Goal: Transaction & Acquisition: Obtain resource

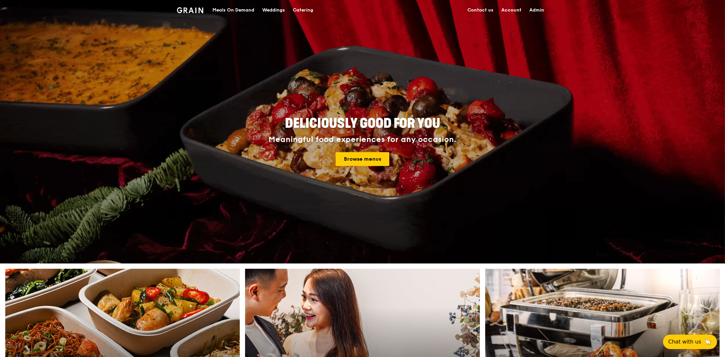
click at [284, 9] on div "Weddings" at bounding box center [273, 10] width 23 height 20
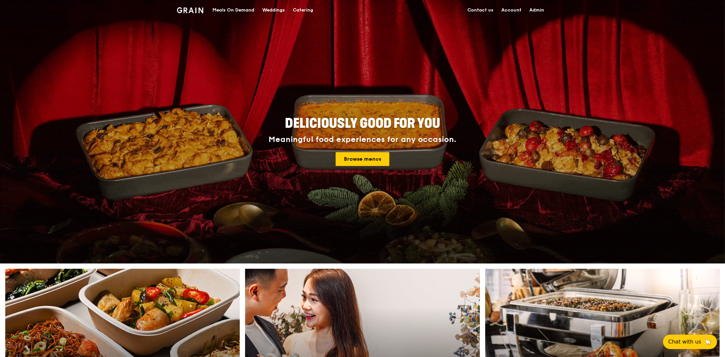
click at [295, 10] on div "Catering" at bounding box center [303, 10] width 20 height 20
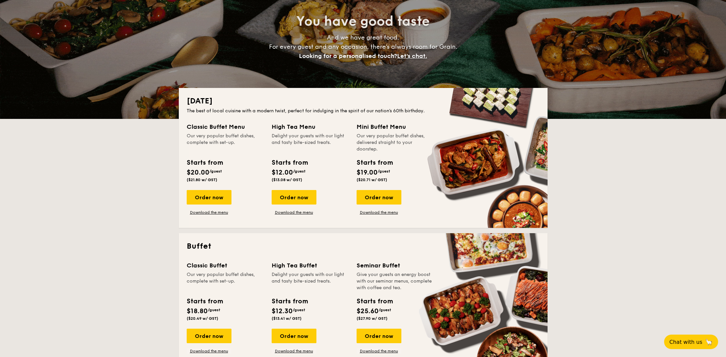
scroll to position [88, 0]
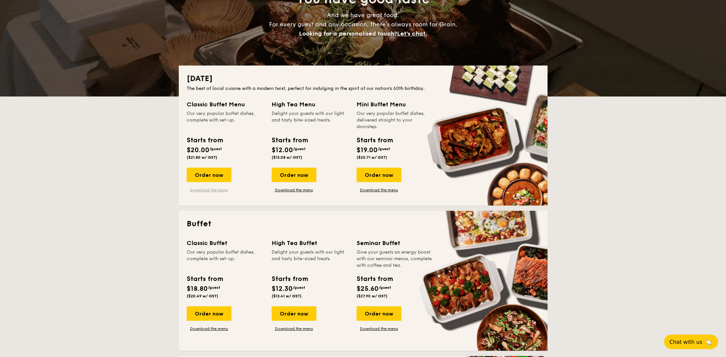
click at [219, 192] on link "Download the menu" at bounding box center [209, 189] width 45 height 5
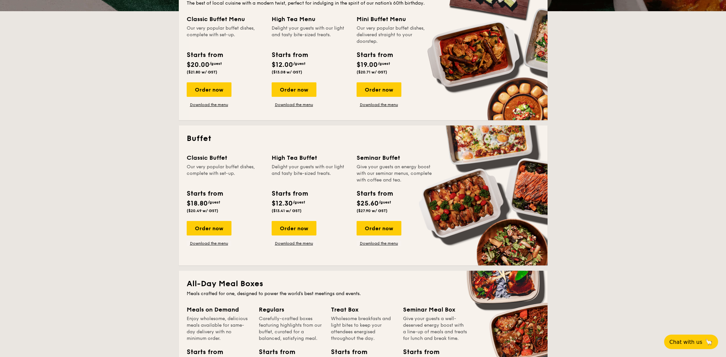
scroll to position [177, 0]
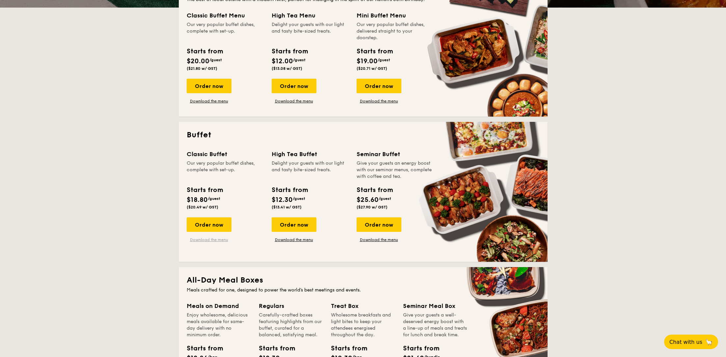
click at [209, 238] on link "Download the menu" at bounding box center [209, 239] width 45 height 5
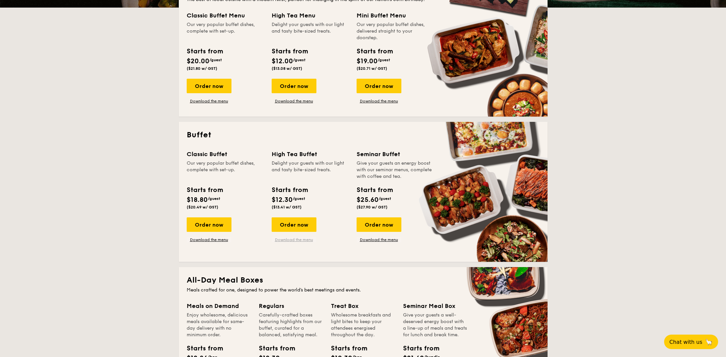
click at [289, 242] on link "Download the menu" at bounding box center [294, 239] width 45 height 5
click at [367, 243] on div "Classic Buffet Our very popular buffet dishes, complete with set-up. Starts fro…" at bounding box center [363, 202] width 353 height 104
click at [368, 239] on link "Download the menu" at bounding box center [379, 239] width 45 height 5
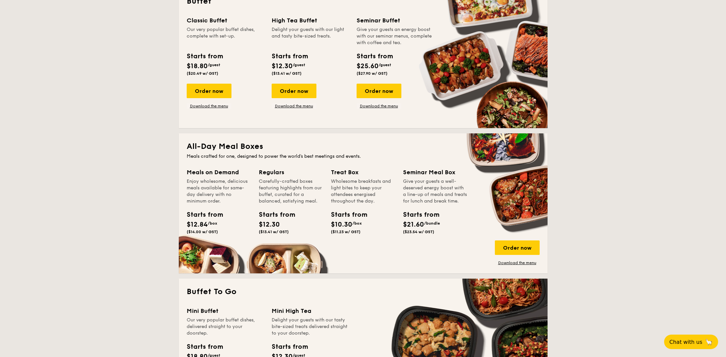
scroll to position [355, 0]
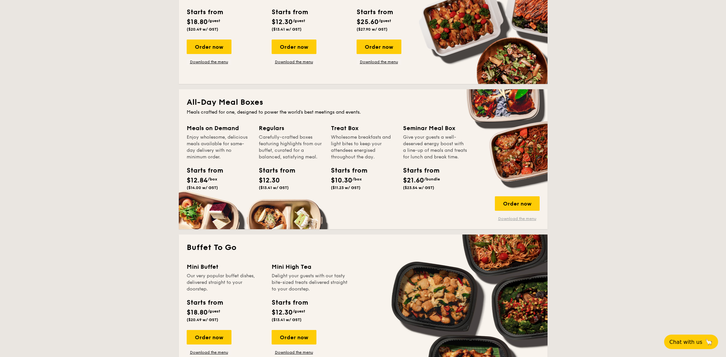
click at [527, 219] on link "Download the menu" at bounding box center [517, 218] width 45 height 5
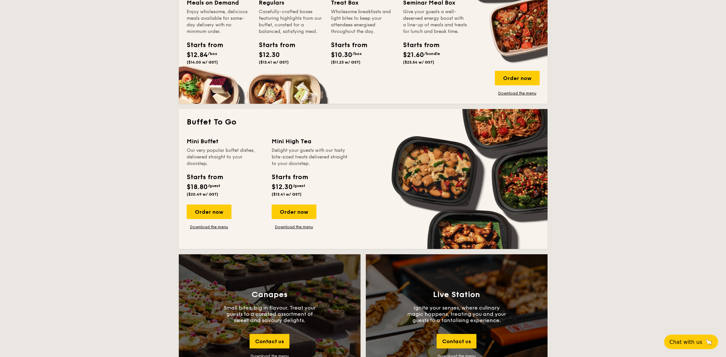
scroll to position [488, 0]
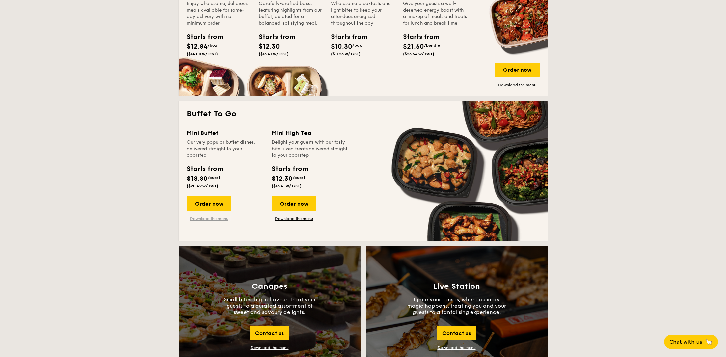
click at [209, 218] on link "Download the menu" at bounding box center [209, 218] width 45 height 5
click at [299, 216] on link "Download the menu" at bounding box center [294, 218] width 45 height 5
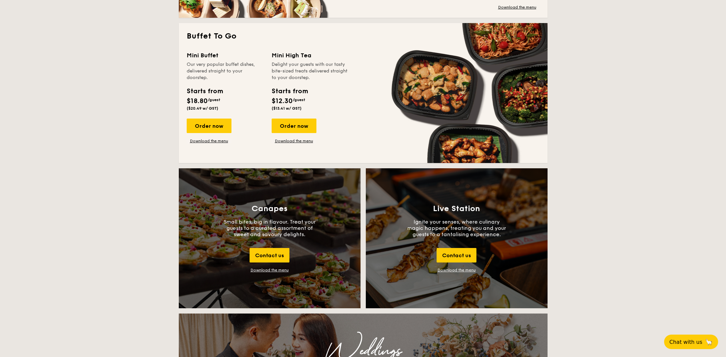
scroll to position [571, 0]
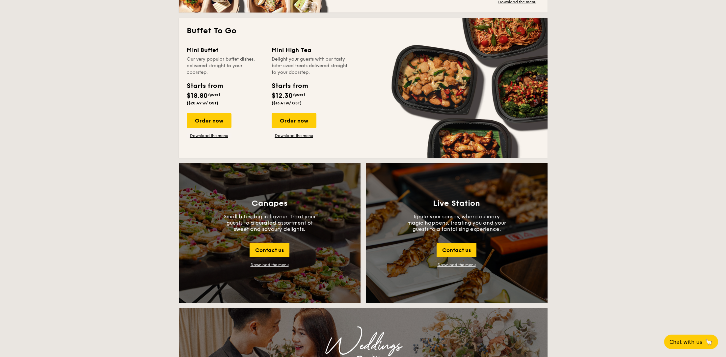
click at [266, 266] on div "Download the menu" at bounding box center [270, 264] width 38 height 5
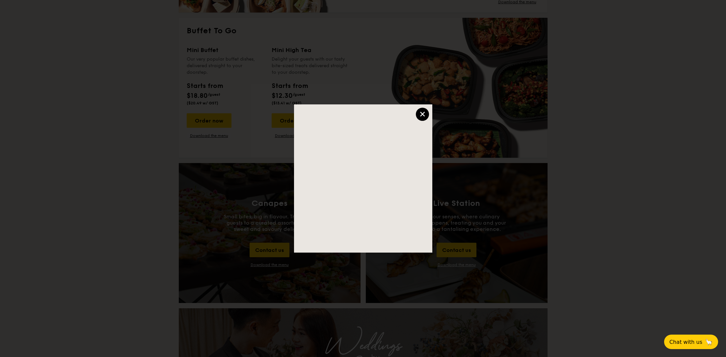
click at [421, 115] on div "×" at bounding box center [422, 114] width 13 height 13
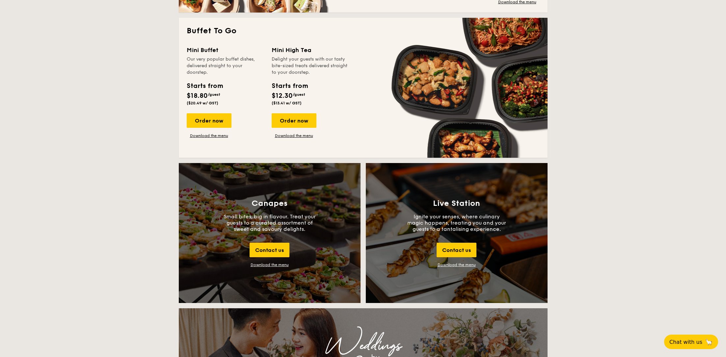
click at [459, 266] on link "Download the menu" at bounding box center [457, 264] width 38 height 5
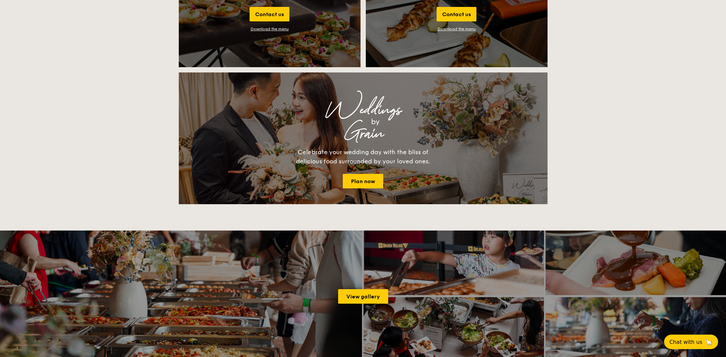
scroll to position [866, 0]
